Goal: Transaction & Acquisition: Purchase product/service

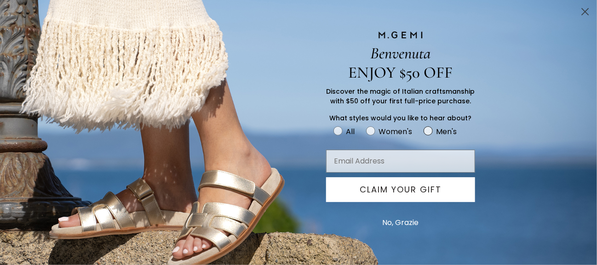
scroll to position [118, 0]
click at [531, 185] on div "Benvenuta ENJOY $50 OFF Discover the magic of Italian craftsmanship with $50 of…" at bounding box center [298, 132] width 597 height 265
click at [579, 12] on circle "Close dialog" at bounding box center [585, 11] width 15 height 15
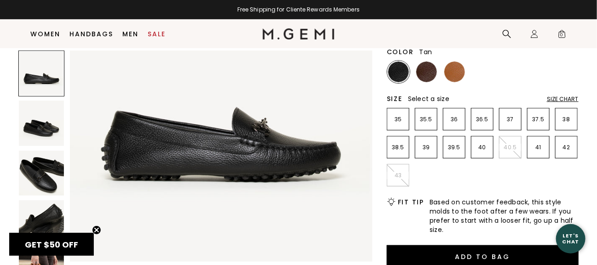
click at [445, 75] on img at bounding box center [454, 72] width 21 height 21
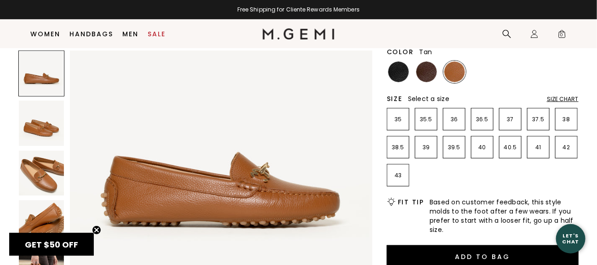
scroll to position [46, 0]
click at [257, 172] on img at bounding box center [221, 156] width 303 height 303
click at [43, 176] on img at bounding box center [41, 173] width 45 height 45
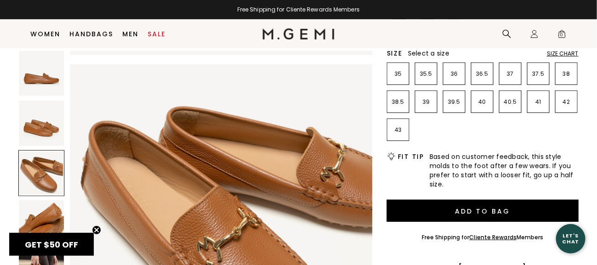
scroll to position [164, 0]
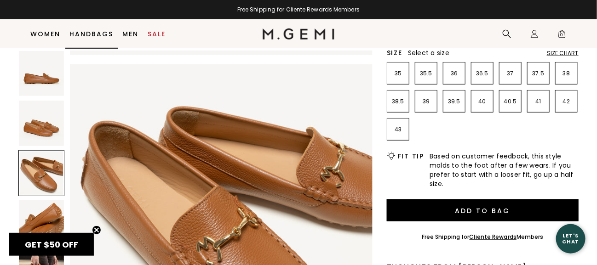
click at [94, 32] on link "Handbags" at bounding box center [92, 33] width 44 height 7
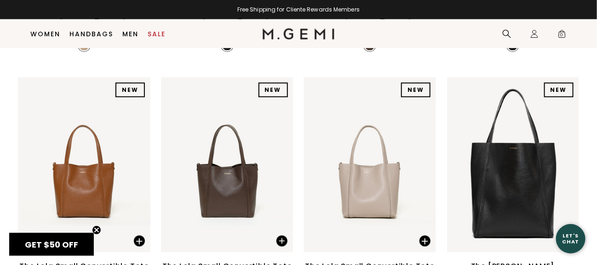
scroll to position [350, 0]
